Goal: Transaction & Acquisition: Purchase product/service

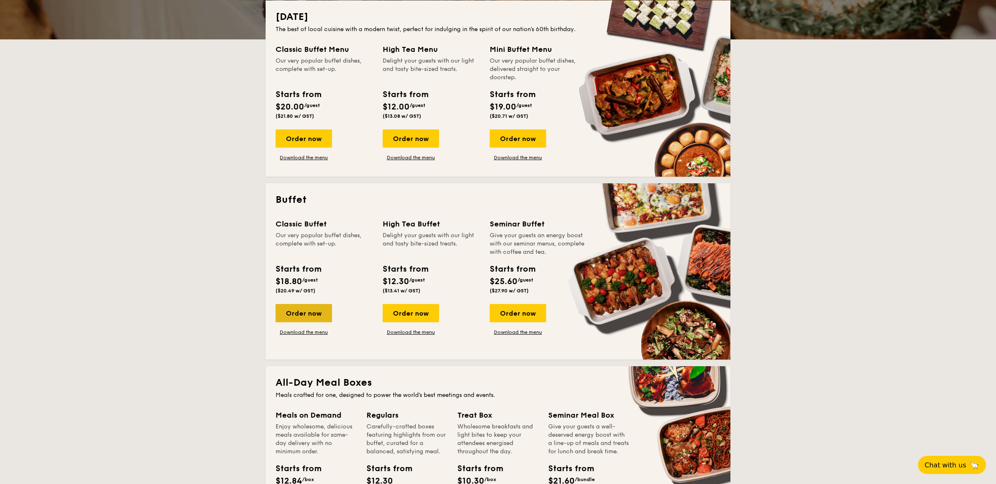
scroll to position [194, 0]
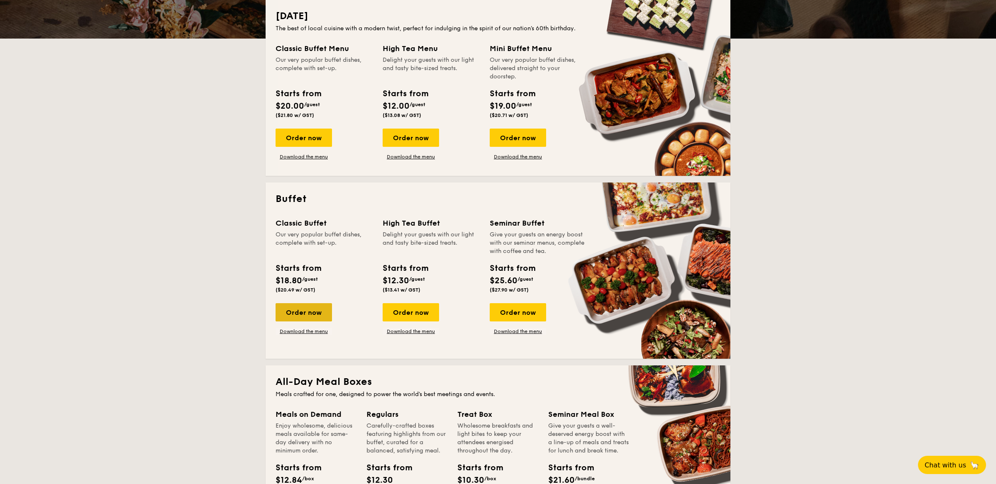
click at [315, 311] on div "Order now" at bounding box center [303, 312] width 56 height 18
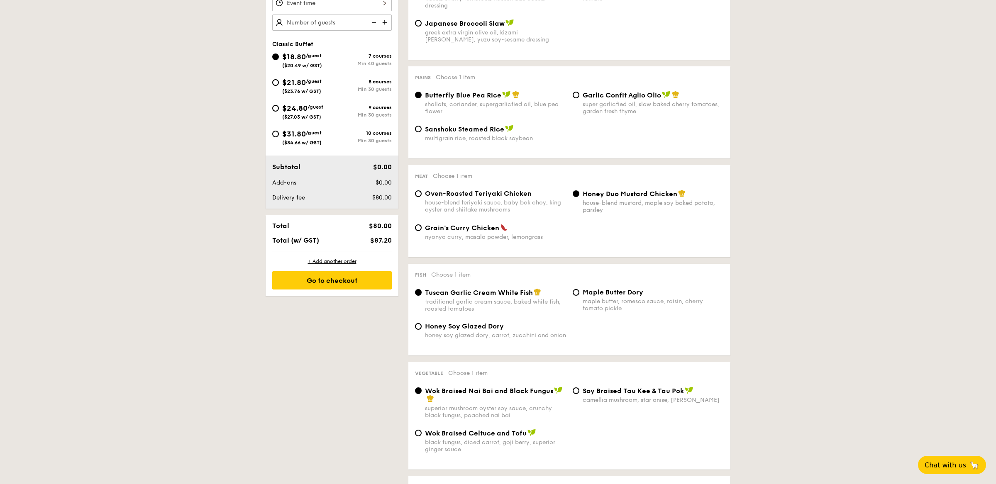
scroll to position [297, 0]
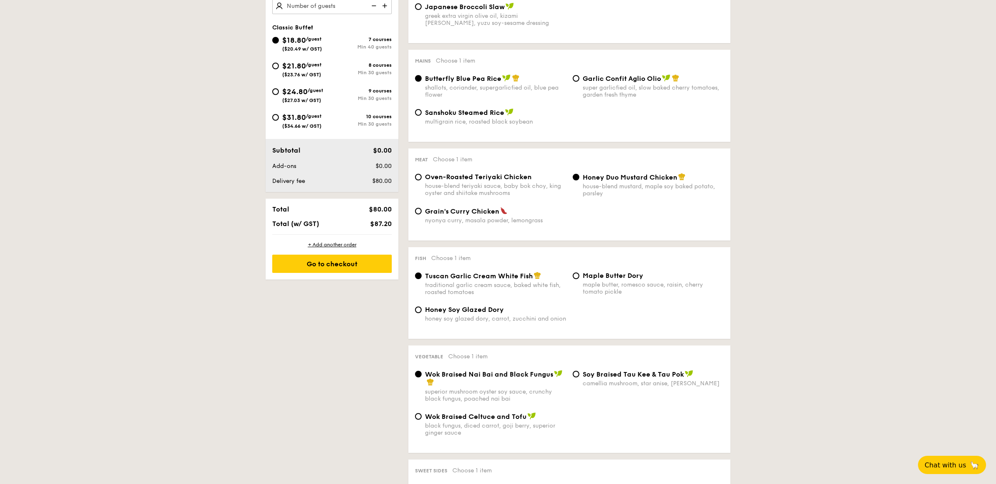
click at [286, 73] on span "($23.76 w/ GST)" at bounding box center [301, 75] width 39 height 6
click at [279, 69] on input "$21.80 /guest ($23.76 w/ GST) 8 courses Min 30 guests" at bounding box center [275, 66] width 7 height 7
radio input "true"
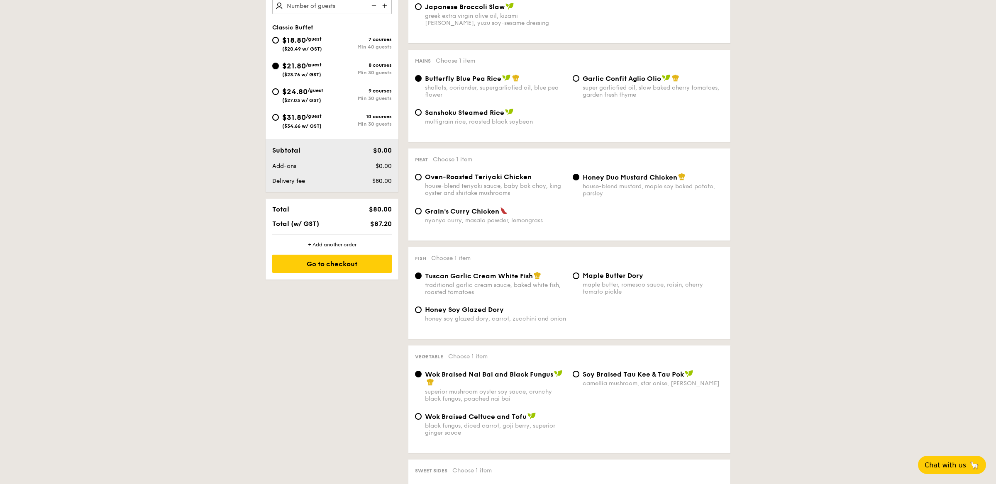
radio input "true"
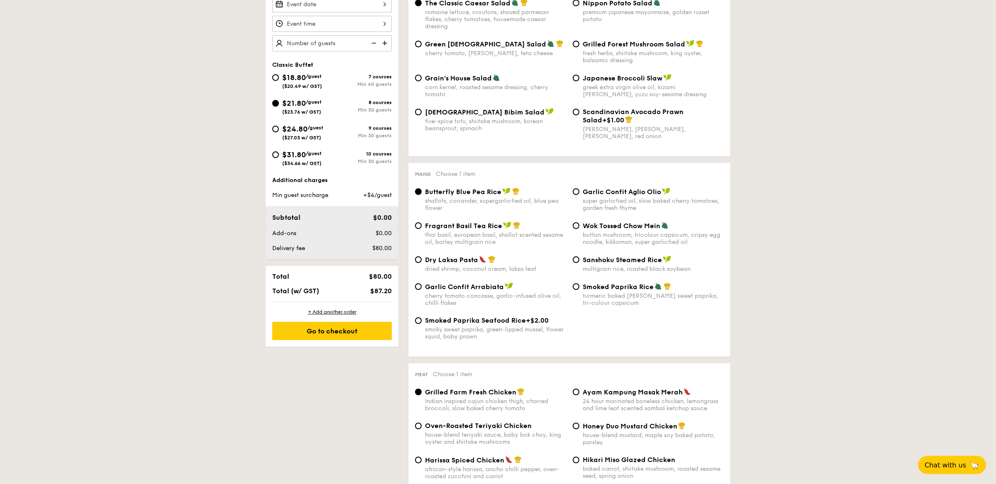
scroll to position [262, 0]
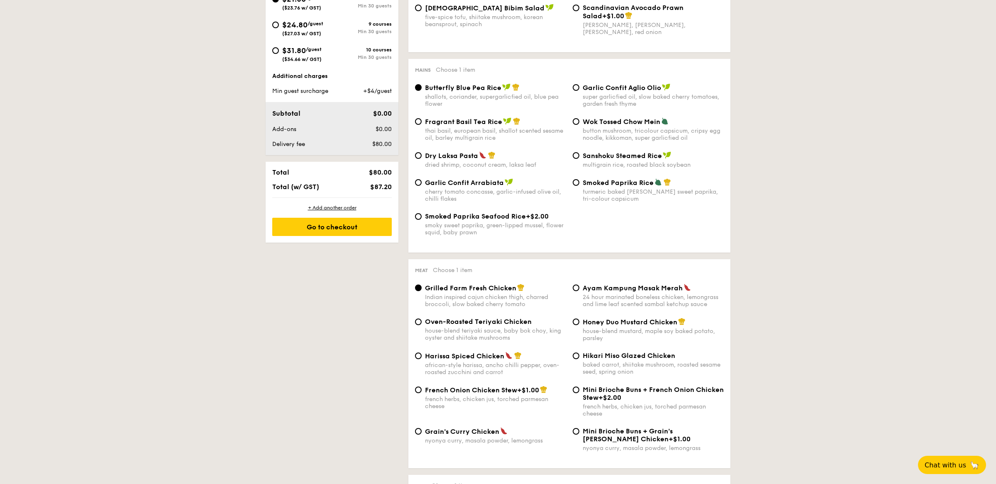
scroll to position [370, 0]
